Goal: Information Seeking & Learning: Check status

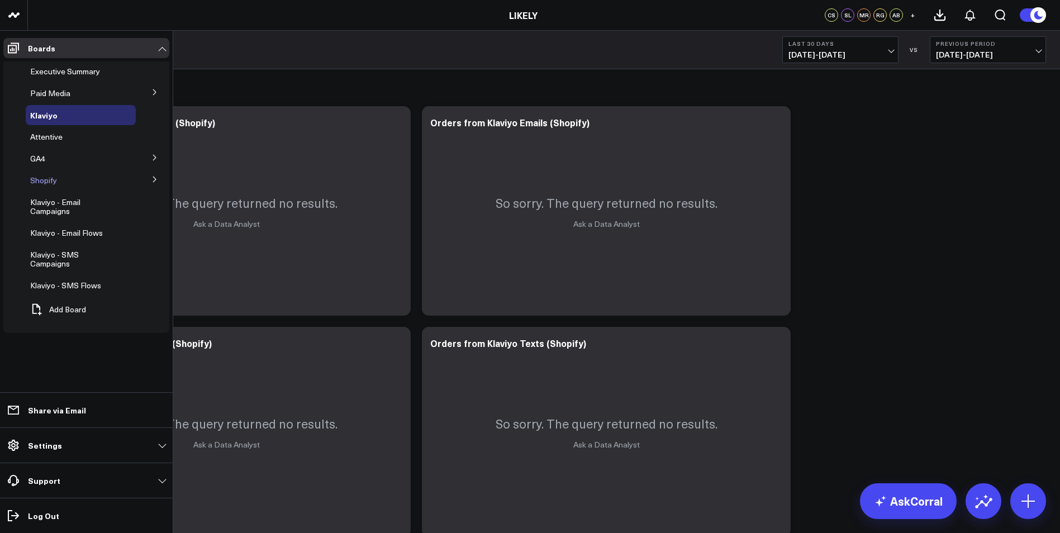
click at [51, 184] on span "Shopify" at bounding box center [43, 180] width 27 height 11
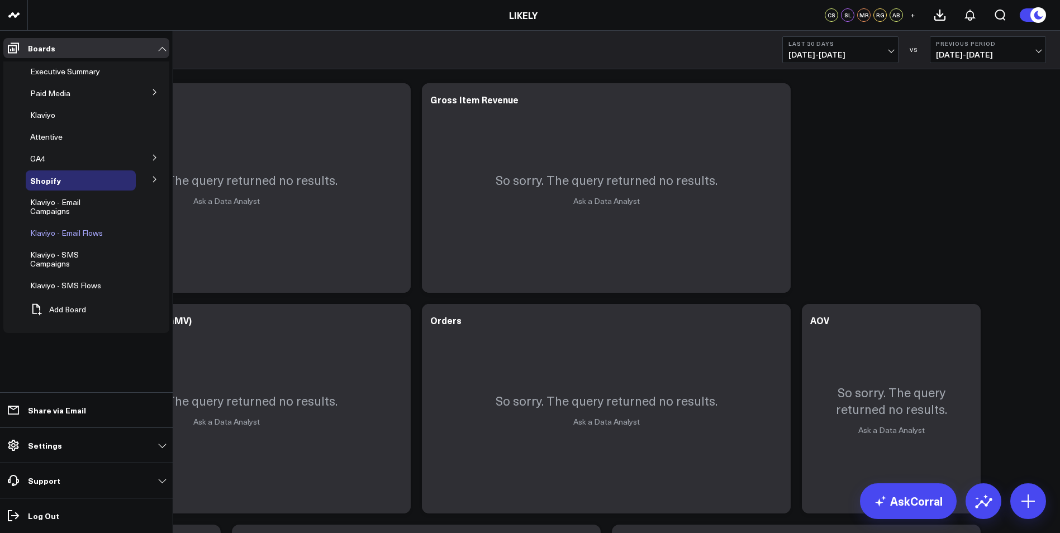
click at [71, 237] on span "Klaviyo - Email Flows" at bounding box center [66, 232] width 73 height 11
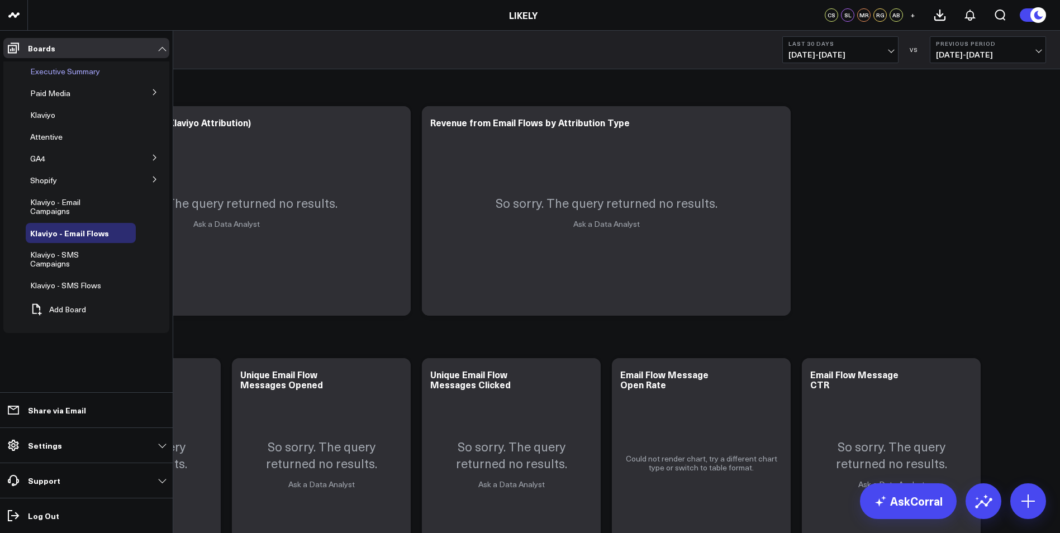
click at [122, 70] on div "Executive Summary" at bounding box center [81, 71] width 110 height 20
click at [91, 69] on span "Executive Summary" at bounding box center [65, 71] width 70 height 11
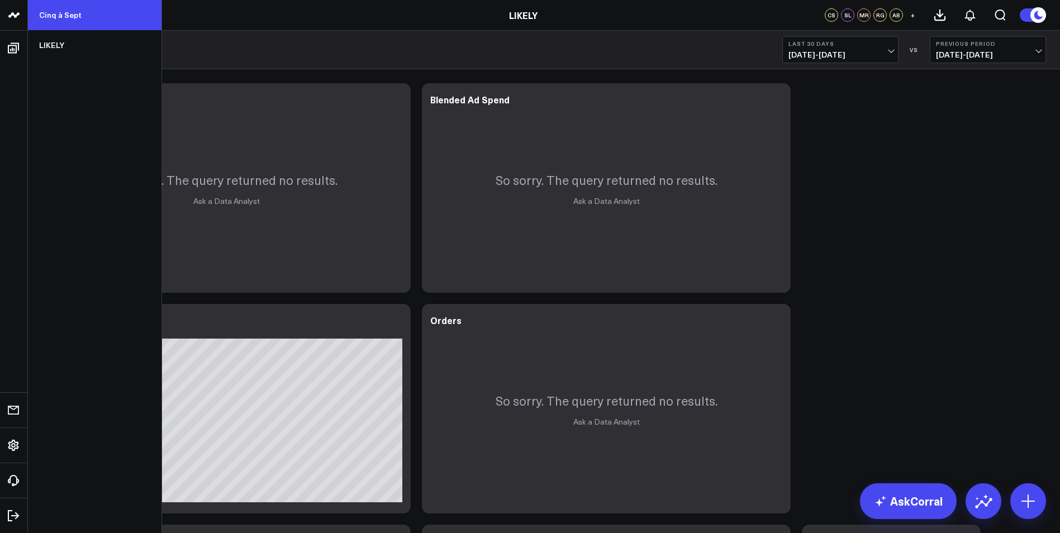
click at [51, 23] on link "Cinq à Sept" at bounding box center [95, 15] width 134 height 30
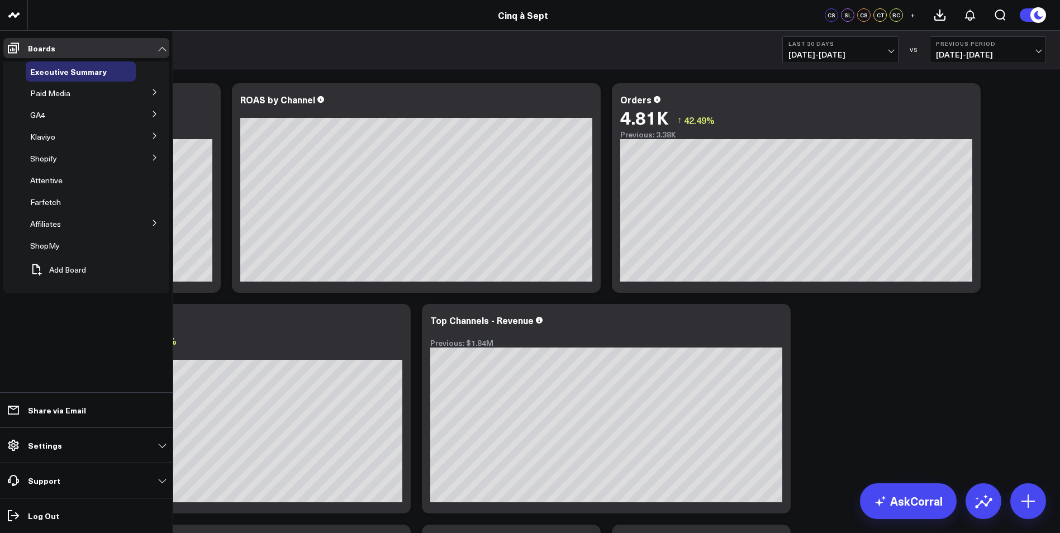
click at [32, 96] on span "Paid Media" at bounding box center [50, 93] width 40 height 11
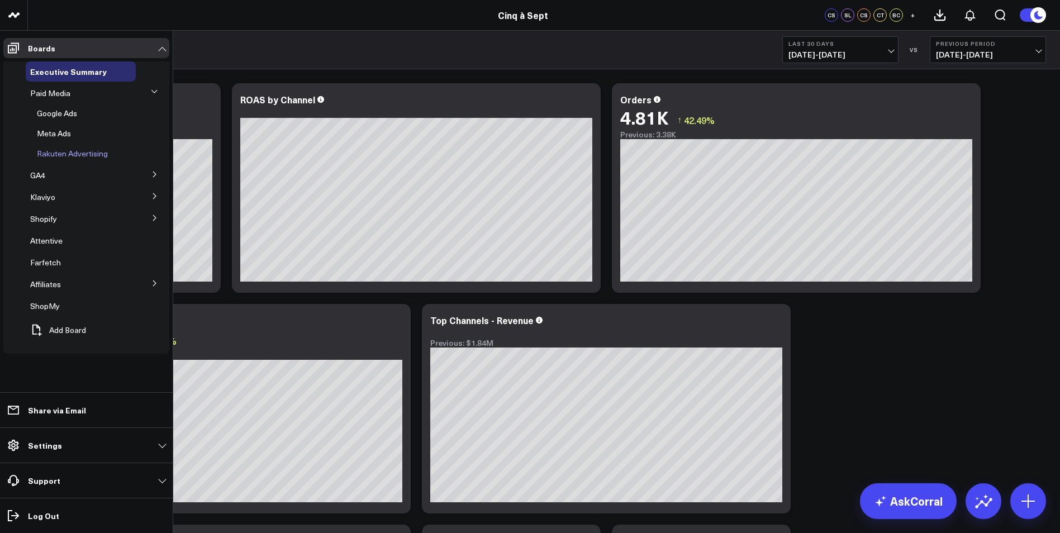
click at [59, 153] on span "Rakuten Advertising" at bounding box center [72, 153] width 71 height 11
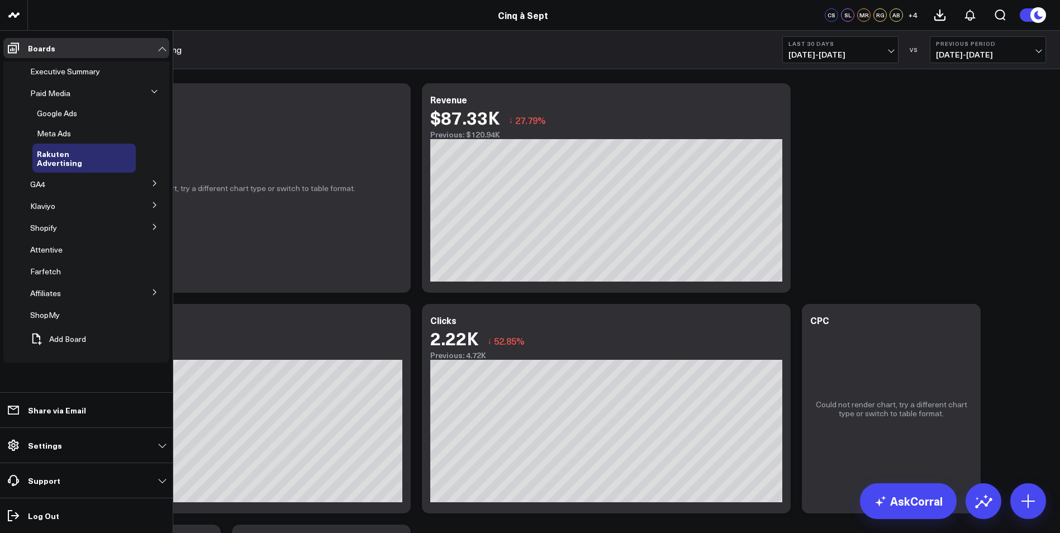
click at [146, 174] on button at bounding box center [154, 182] width 29 height 17
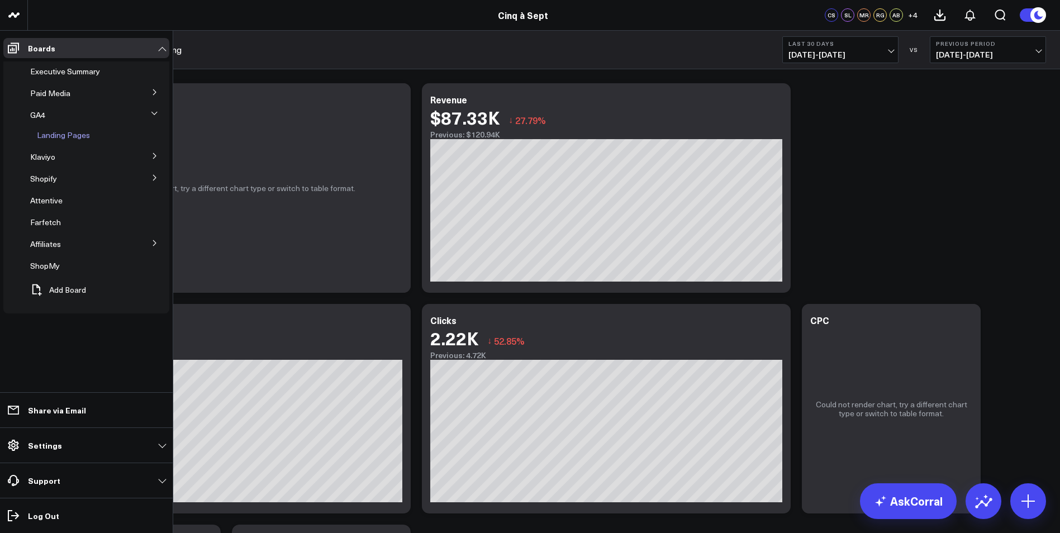
click at [79, 133] on span "Landing Pages" at bounding box center [63, 135] width 53 height 11
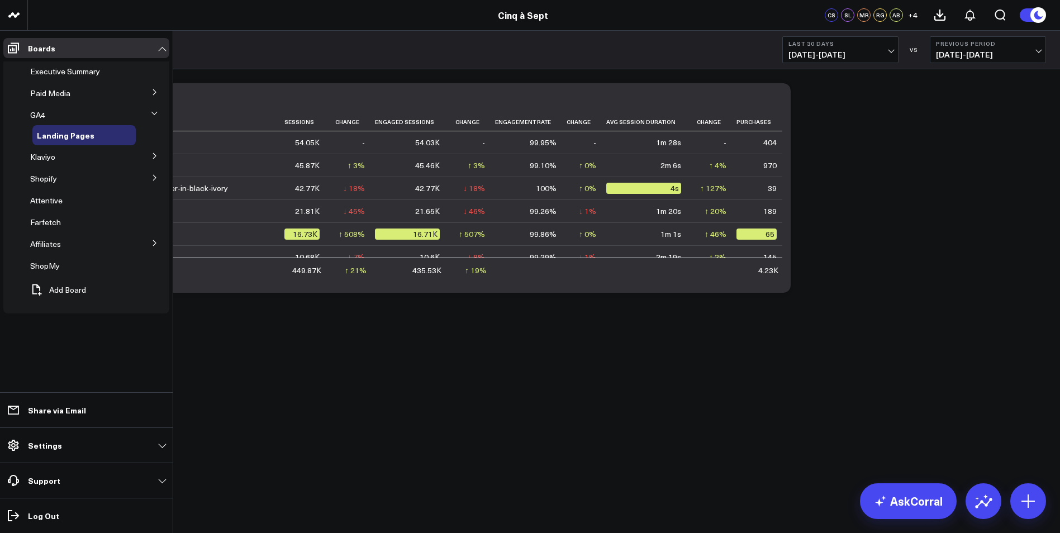
click at [153, 158] on icon at bounding box center [154, 156] width 7 height 7
click at [93, 154] on div "Email" at bounding box center [83, 157] width 103 height 20
click at [47, 160] on span "Email" at bounding box center [46, 156] width 19 height 11
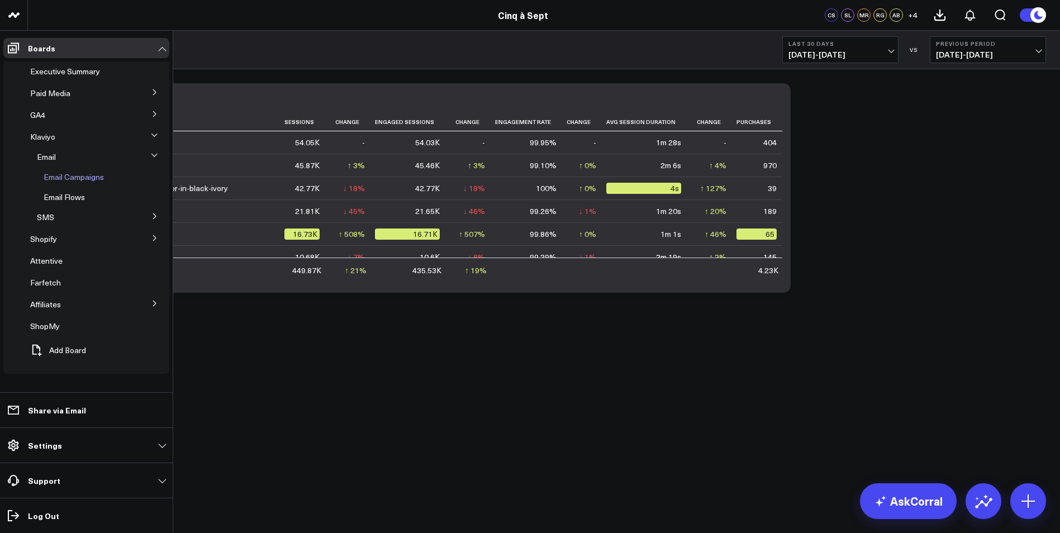
click at [59, 176] on span "Email Campaigns" at bounding box center [74, 177] width 60 height 11
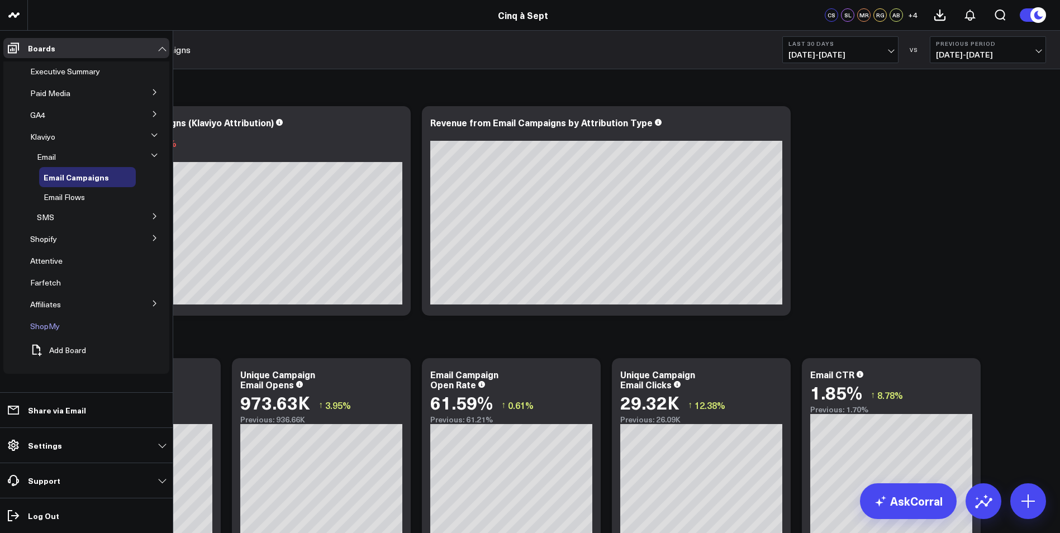
click at [50, 326] on span "ShopMy" at bounding box center [45, 326] width 30 height 11
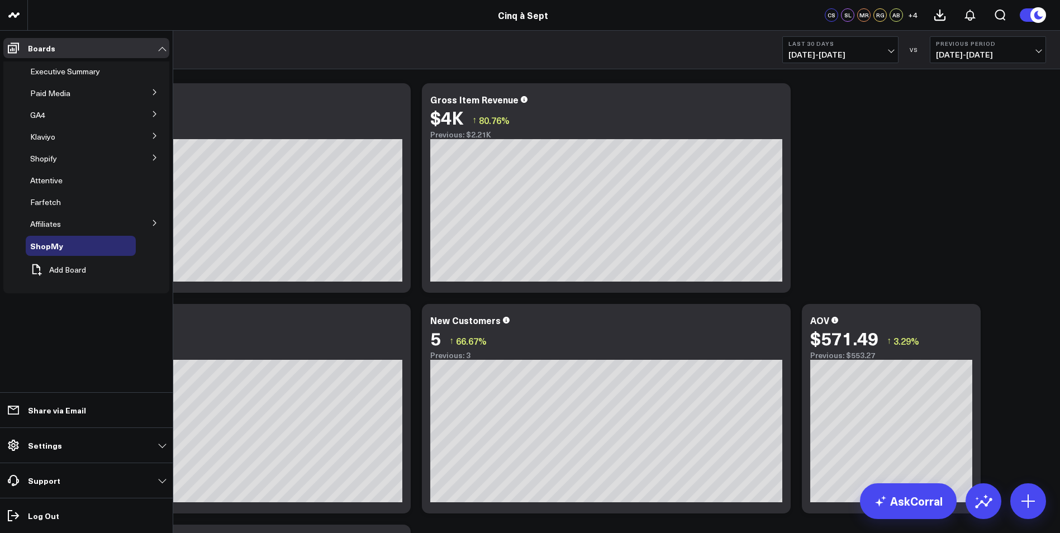
click at [158, 112] on icon at bounding box center [154, 114] width 7 height 7
click at [159, 91] on button at bounding box center [154, 91] width 29 height 17
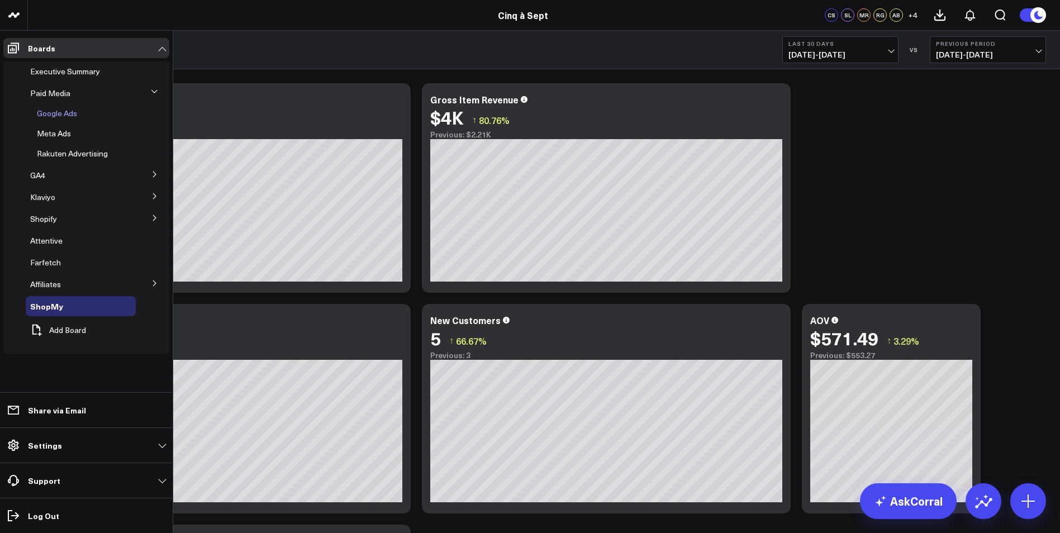
click at [60, 113] on span "Google Ads" at bounding box center [57, 113] width 40 height 11
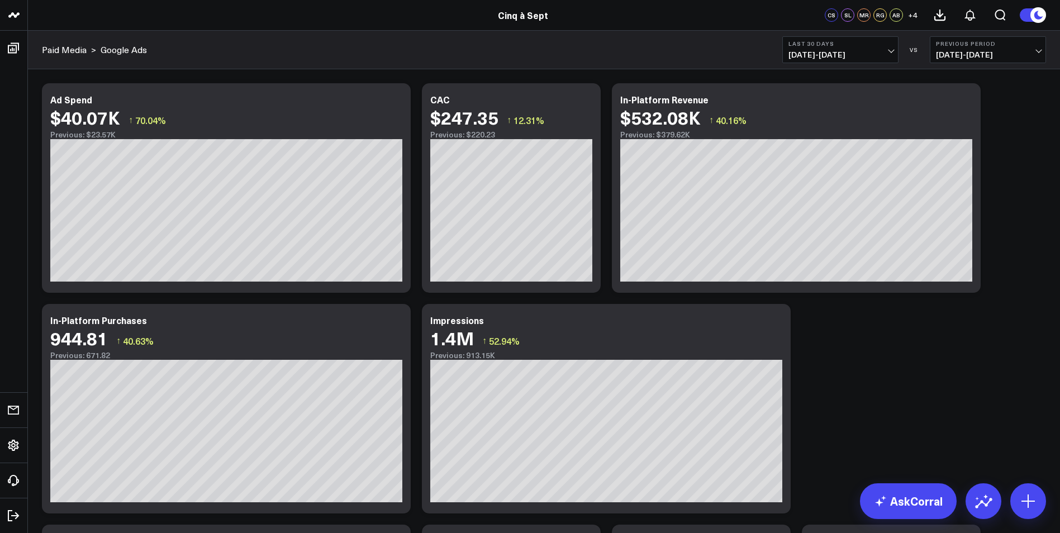
click at [832, 41] on b "Last 30 Days" at bounding box center [840, 43] width 104 height 7
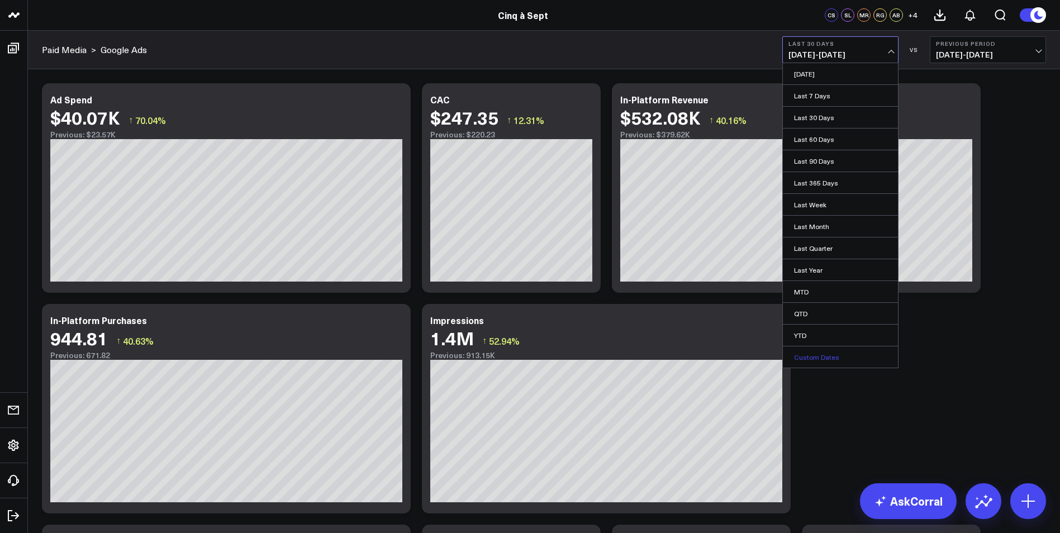
click at [797, 366] on link "Custom Dates" at bounding box center [840, 356] width 115 height 21
select select "9"
select select "2025"
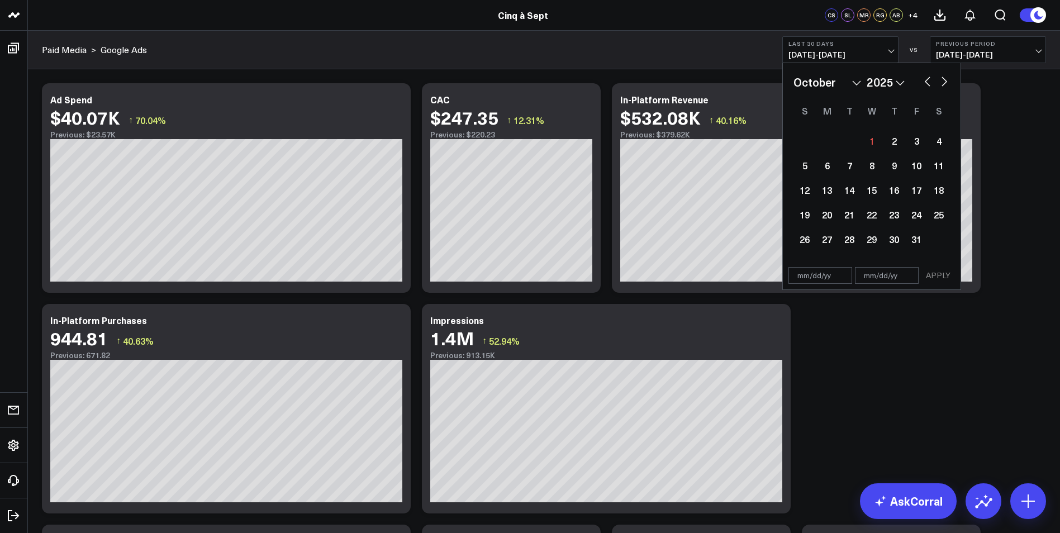
click at [927, 77] on button "button" at bounding box center [927, 80] width 11 height 13
select select "8"
select select "2025"
click at [794, 215] on div "21" at bounding box center [805, 214] width 22 height 22
select select "8"
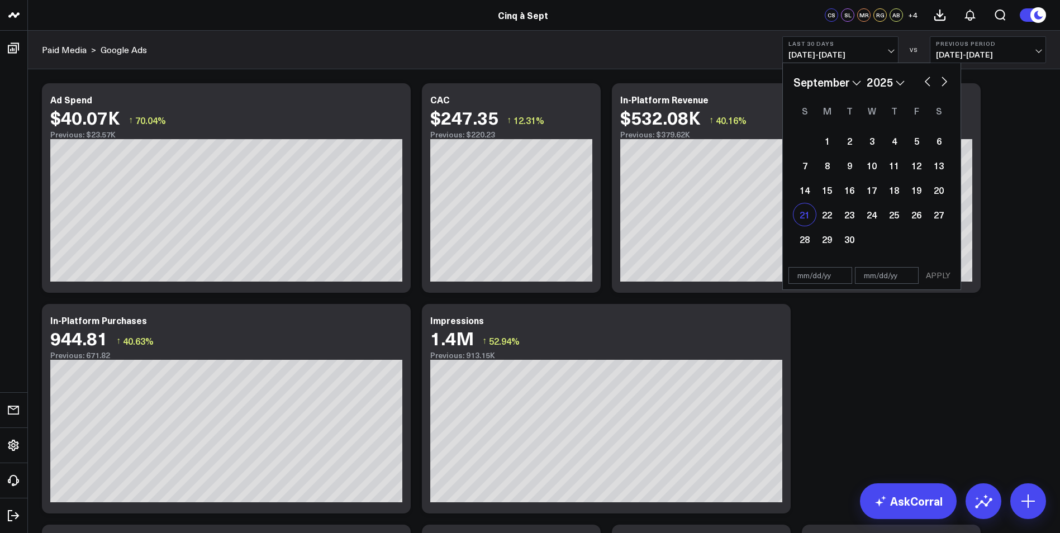
select select "2025"
click at [939, 215] on div "27" at bounding box center [939, 214] width 22 height 22
select select "8"
select select "2025"
click at [940, 270] on button "APPLY" at bounding box center [938, 275] width 34 height 17
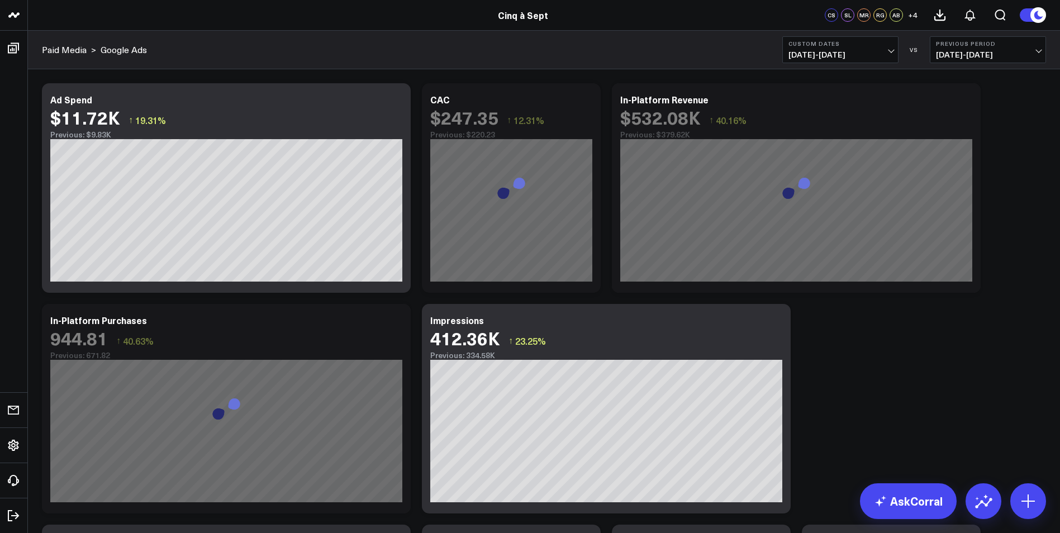
click at [957, 51] on span "[DATE] - [DATE]" at bounding box center [988, 54] width 104 height 9
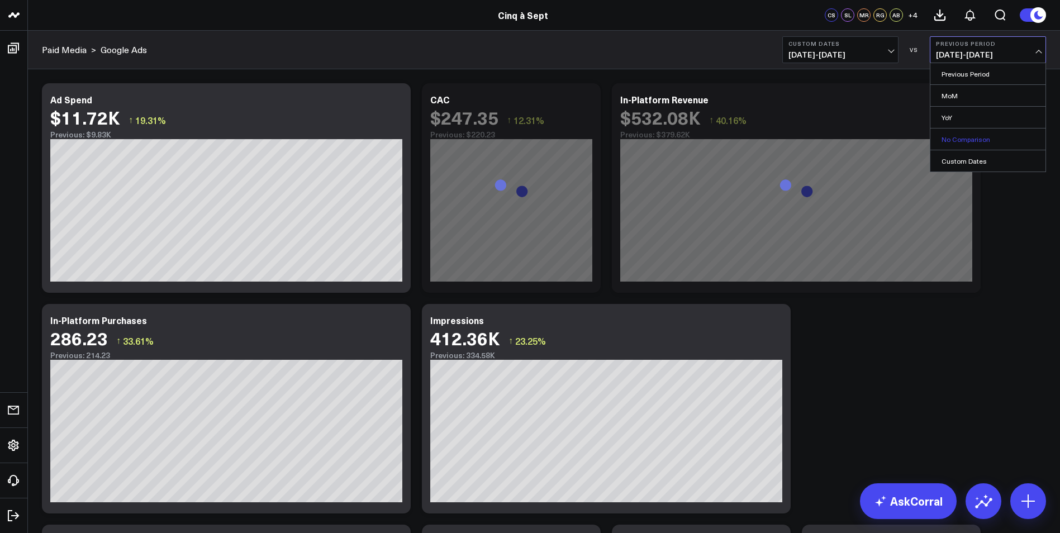
click at [964, 137] on link "No Comparison" at bounding box center [987, 139] width 115 height 21
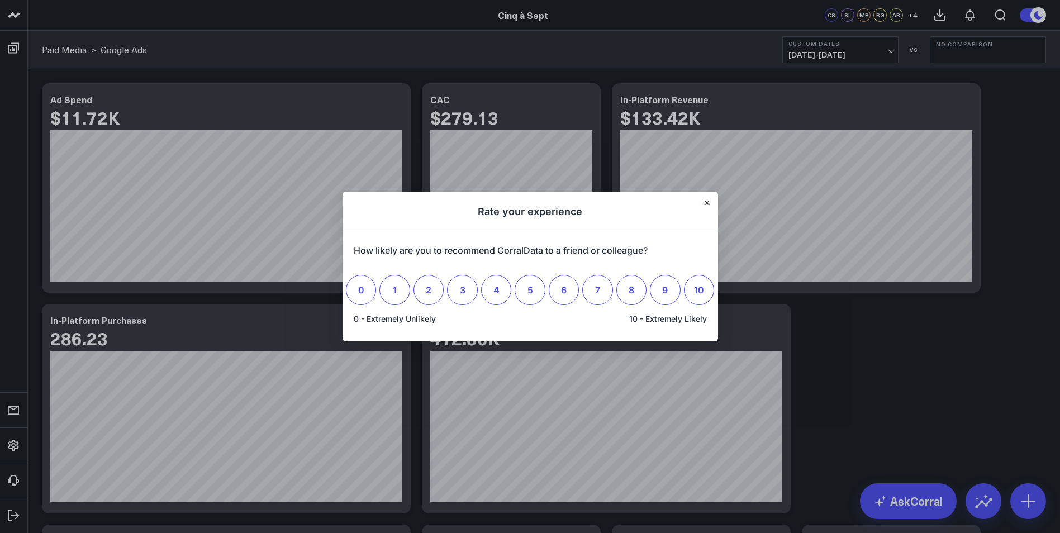
click at [712, 204] on h1 "Rate your experience" at bounding box center [531, 212] width 376 height 41
click at [711, 203] on button "Close" at bounding box center [706, 202] width 9 height 9
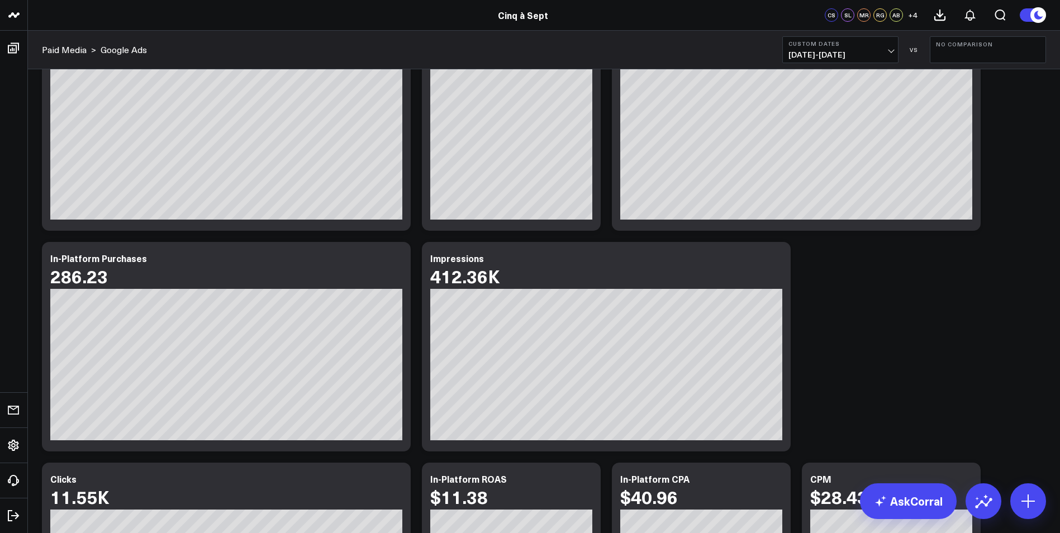
scroll to position [47, 0]
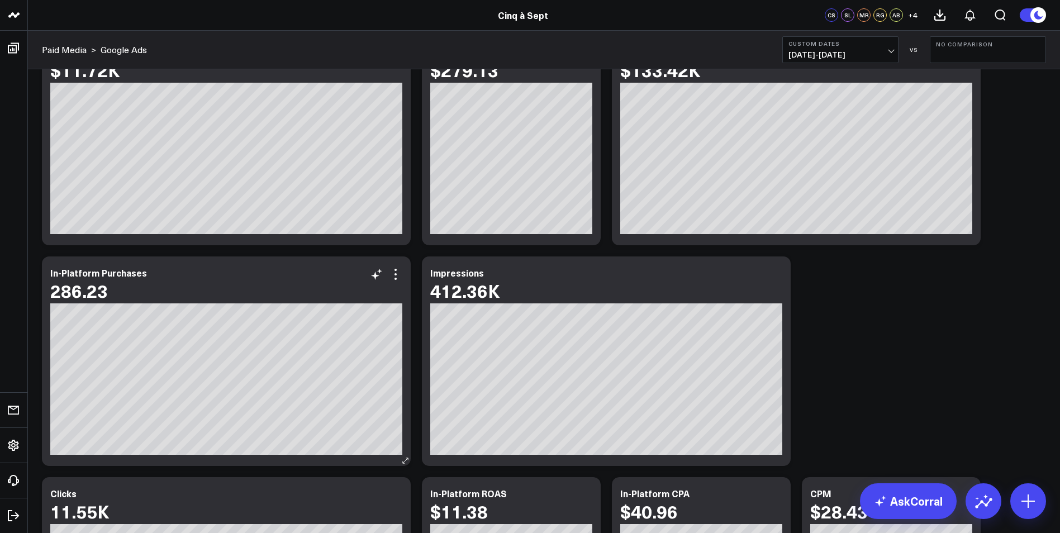
click at [401, 282] on div "286.23" at bounding box center [226, 291] width 352 height 20
click at [395, 278] on icon at bounding box center [396, 279] width 2 height 2
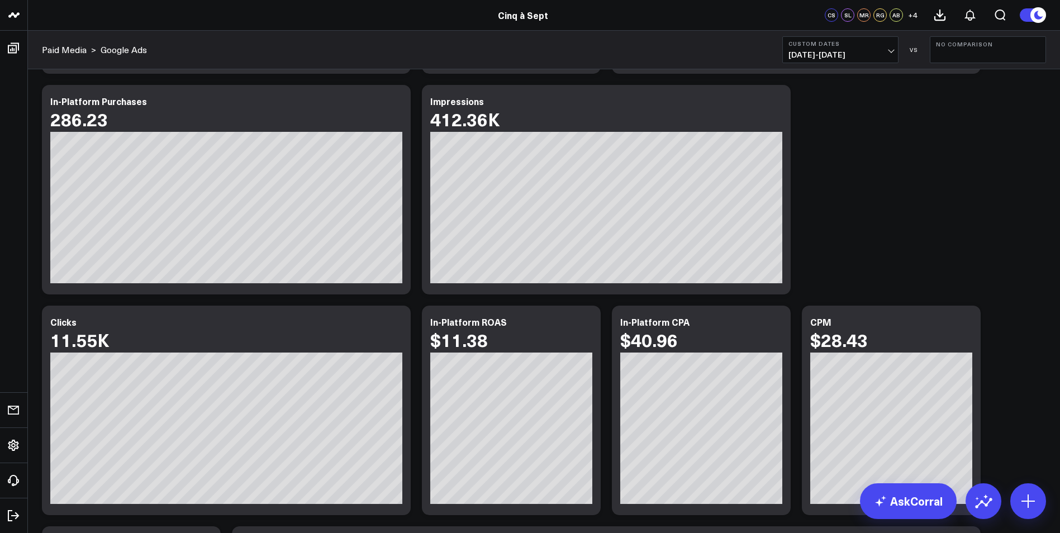
scroll to position [224, 0]
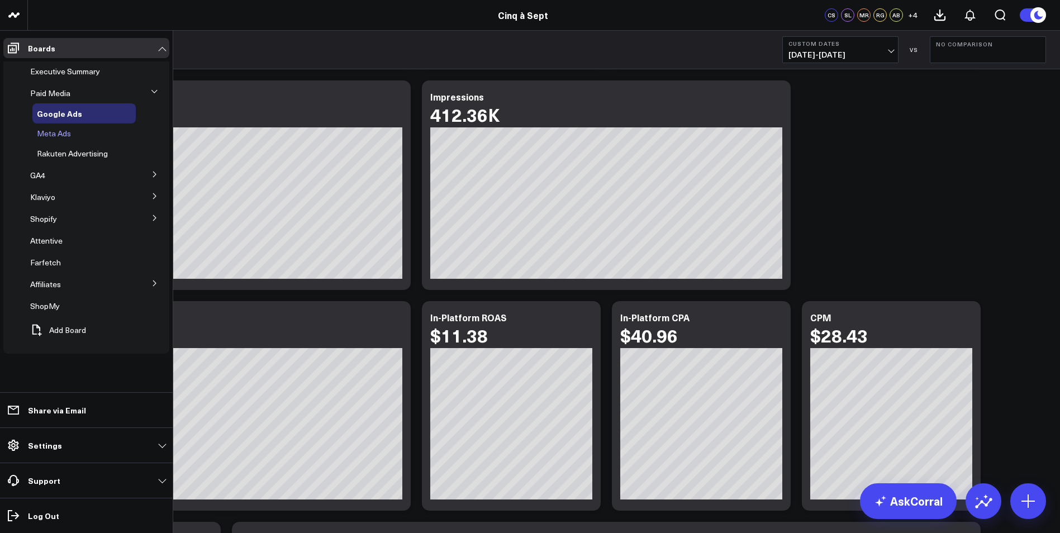
click at [58, 134] on span "Meta Ads" at bounding box center [54, 133] width 34 height 11
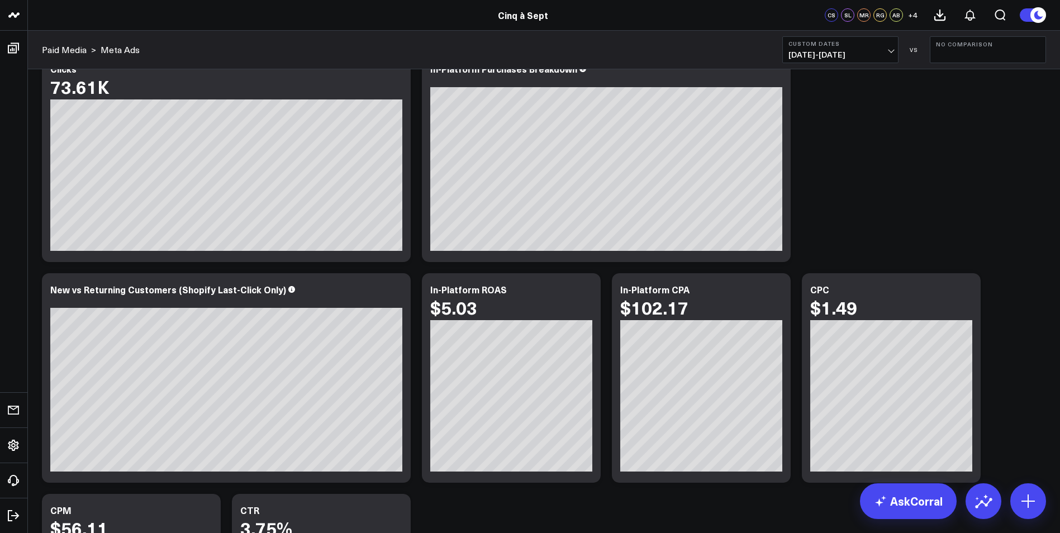
scroll to position [503, 0]
